Goal: Information Seeking & Learning: Learn about a topic

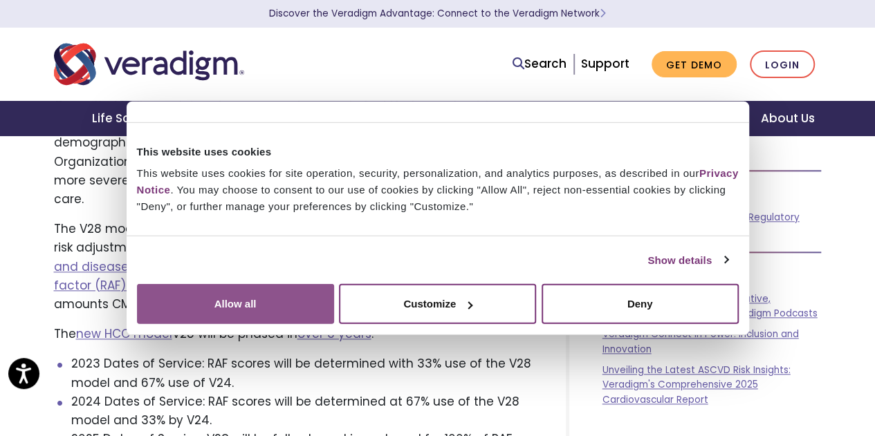
click at [334, 315] on button "Allow all" at bounding box center [235, 304] width 197 height 40
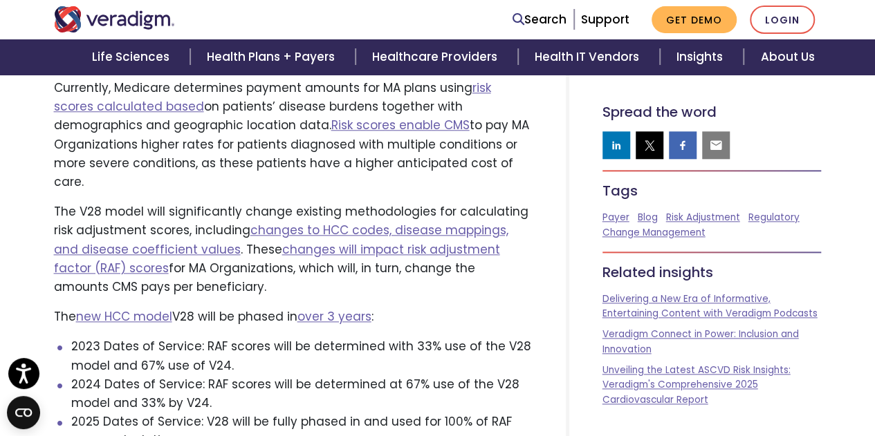
scroll to position [692, 0]
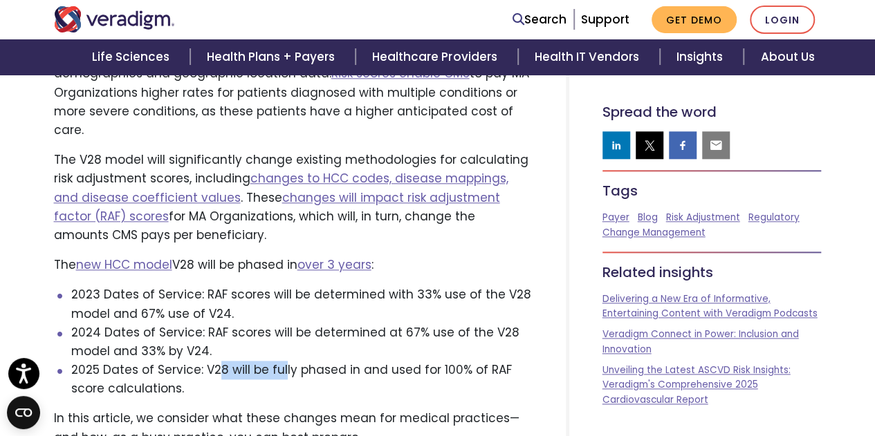
drag, startPoint x: 217, startPoint y: 351, endPoint x: 281, endPoint y: 351, distance: 63.6
click at [281, 361] on li "2025 Dates of Service: V28 will be fully phased in and used for 100% of RAF sco…" at bounding box center [301, 379] width 461 height 37
click at [272, 369] on li "2025 Dates of Service: V28 will be fully phased in and used for 100% of RAF sco…" at bounding box center [301, 379] width 461 height 37
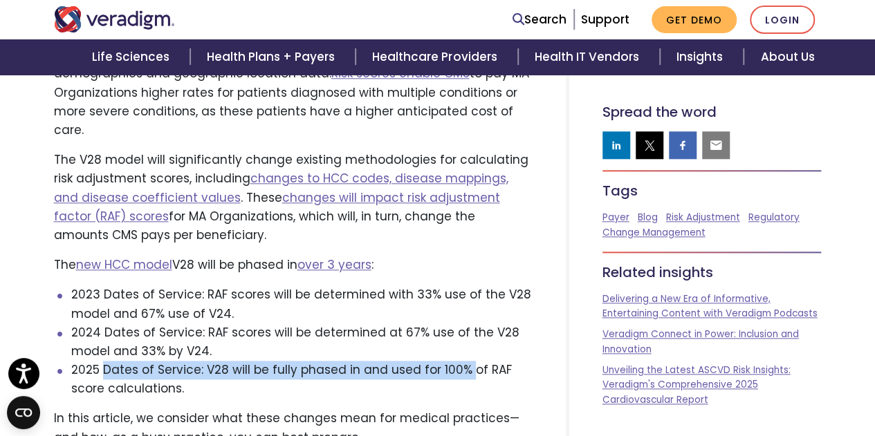
drag, startPoint x: 106, startPoint y: 353, endPoint x: 467, endPoint y: 355, distance: 361.0
click at [467, 361] on li "2025 Dates of Service: V28 will be fully phased in and used for 100% of RAF sco…" at bounding box center [301, 379] width 461 height 37
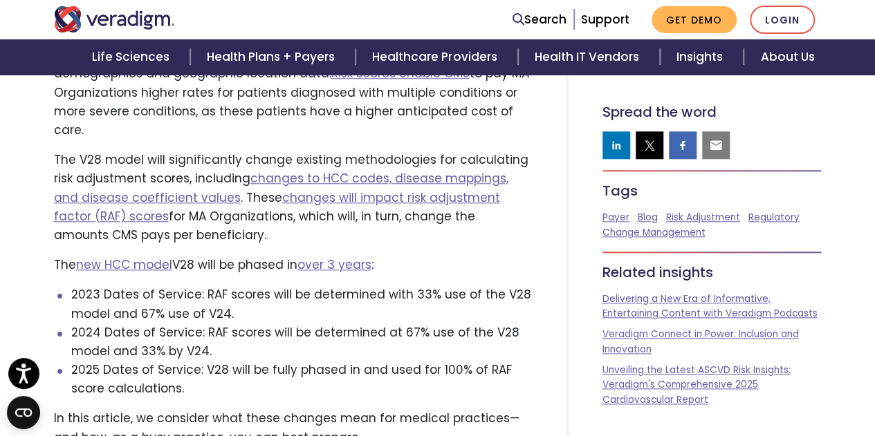
click at [454, 377] on li "2025 Dates of Service: V28 will be fully phased in and used for 100% of RAF sco…" at bounding box center [301, 379] width 461 height 37
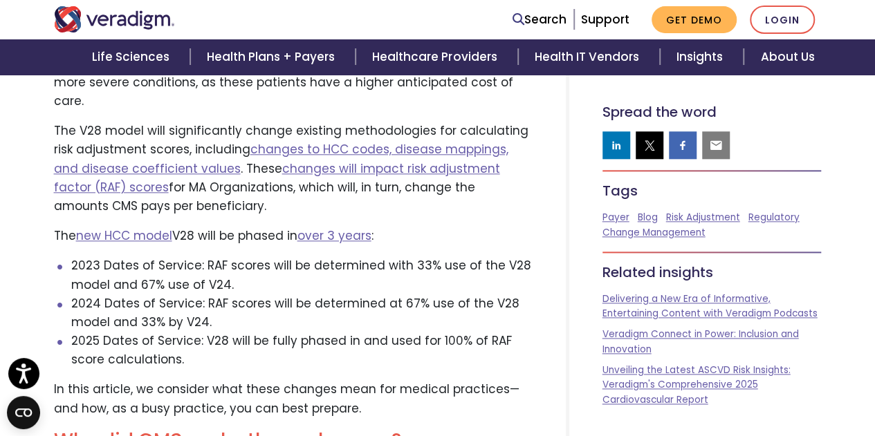
scroll to position [761, 0]
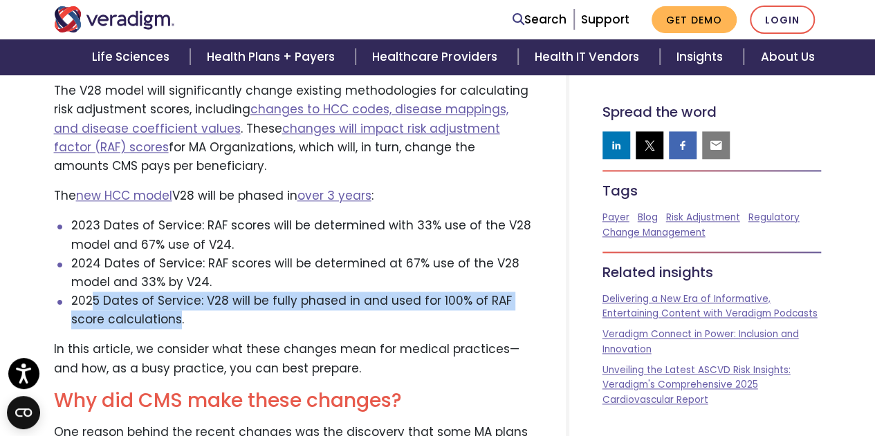
drag, startPoint x: 94, startPoint y: 286, endPoint x: 203, endPoint y: 313, distance: 112.5
click at [181, 306] on li "2025 Dates of Service: V28 will be fully phased in and used for 100% of RAF sco…" at bounding box center [301, 310] width 461 height 37
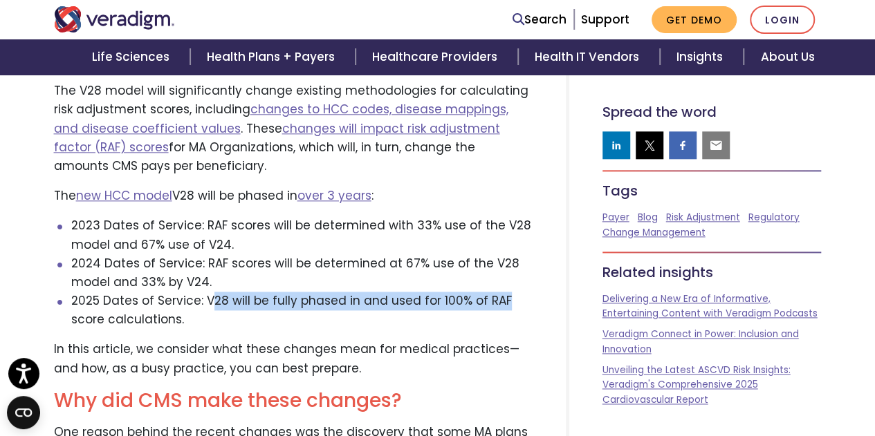
drag, startPoint x: 210, startPoint y: 284, endPoint x: 499, endPoint y: 286, distance: 289.1
click at [499, 292] on li "2025 Dates of Service: V28 will be fully phased in and used for 100% of RAF sco…" at bounding box center [301, 310] width 461 height 37
